Goal: Transaction & Acquisition: Purchase product/service

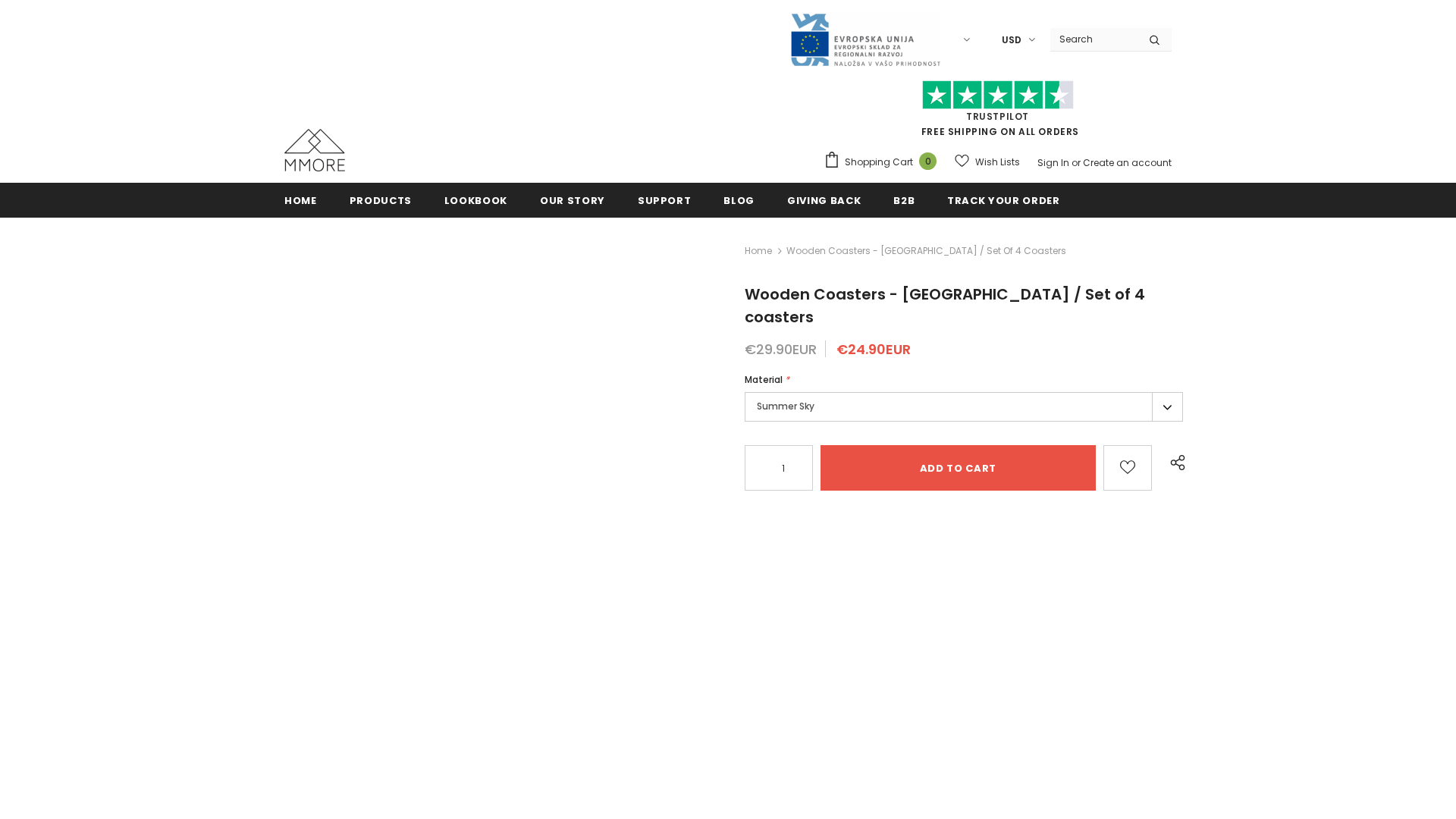
radio input "true"
radio input "false"
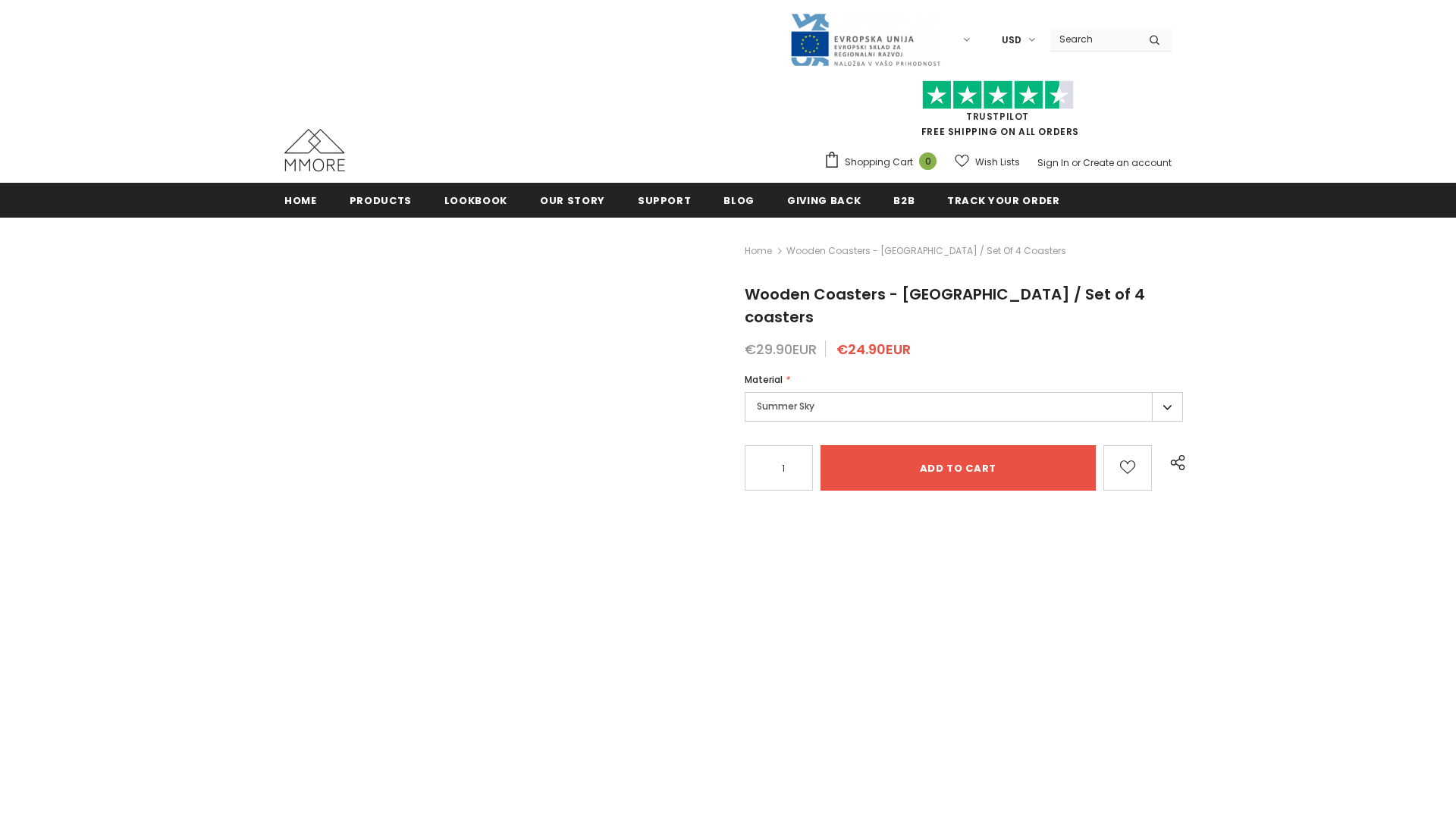
radio input "false"
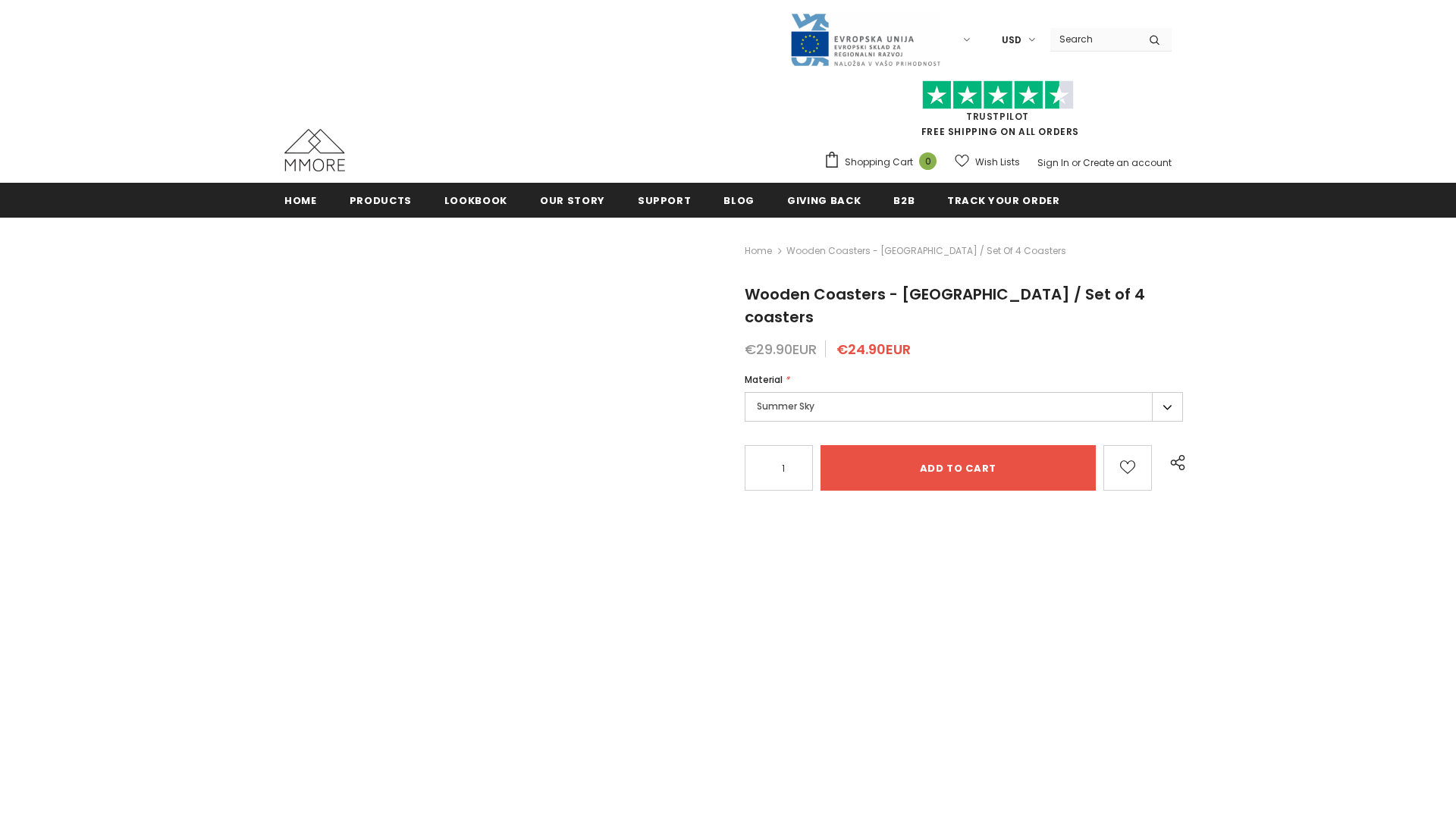
radio input "false"
